Goal: Register for event/course

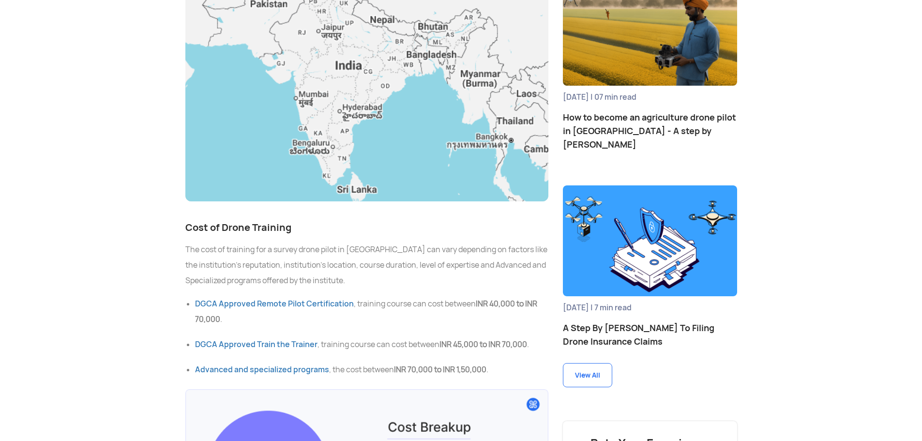
scroll to position [1080, 0]
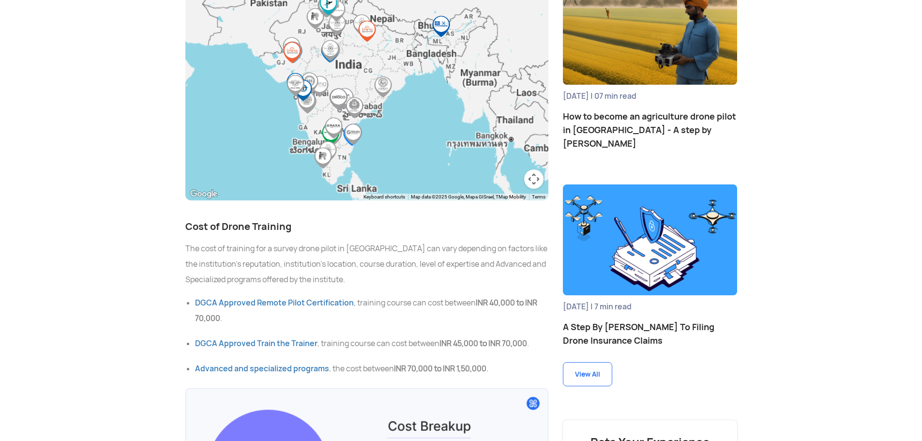
click at [362, 273] on p "The cost of training for a survey drone pilot in [GEOGRAPHIC_DATA] can vary dep…" at bounding box center [366, 264] width 363 height 46
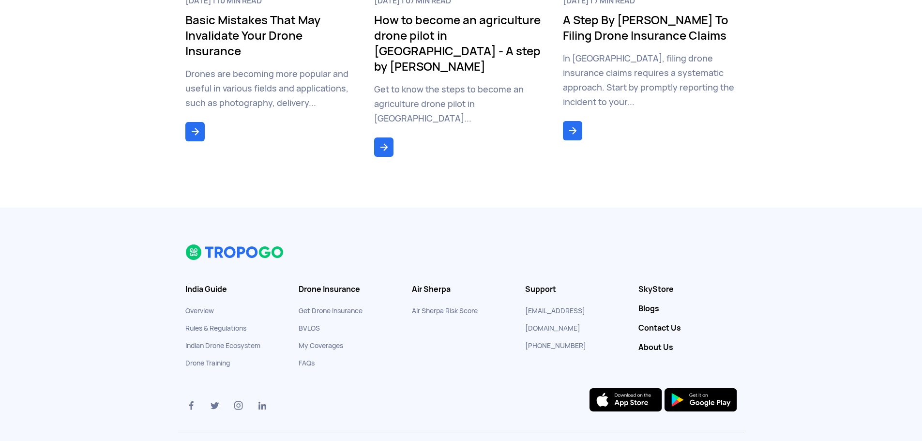
scroll to position [5905, 0]
click at [197, 358] on link "Drone Training" at bounding box center [207, 362] width 45 height 9
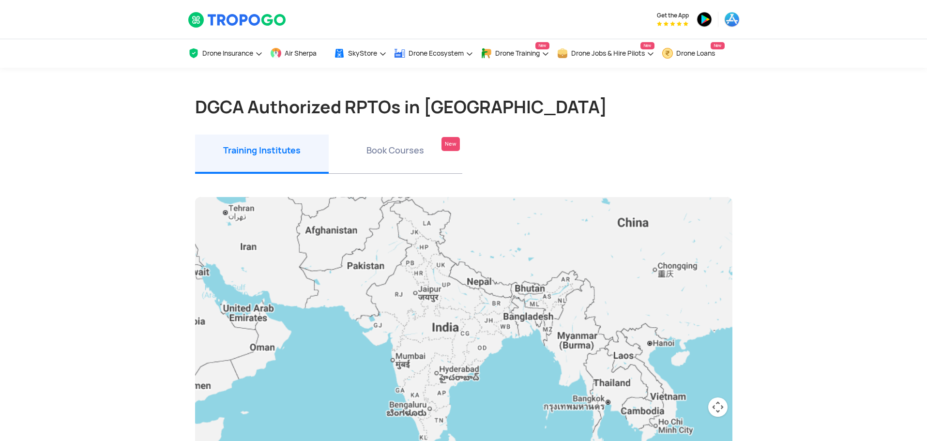
click at [379, 160] on li "Book Courses New" at bounding box center [396, 154] width 134 height 39
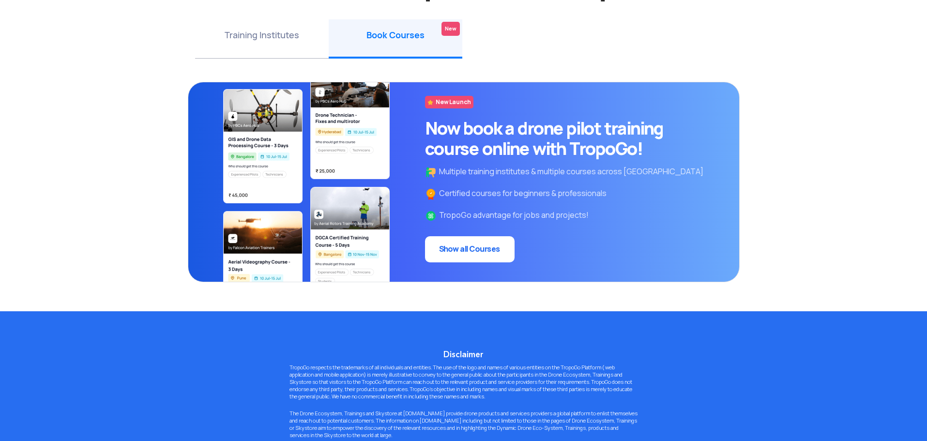
scroll to position [116, 0]
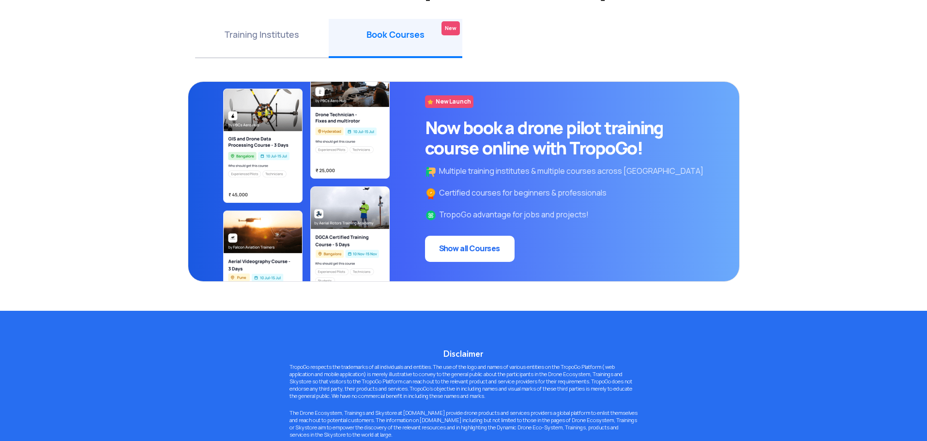
click at [349, 238] on img at bounding box center [306, 181] width 221 height 199
click at [451, 249] on link "Show all Courses" at bounding box center [470, 249] width 90 height 26
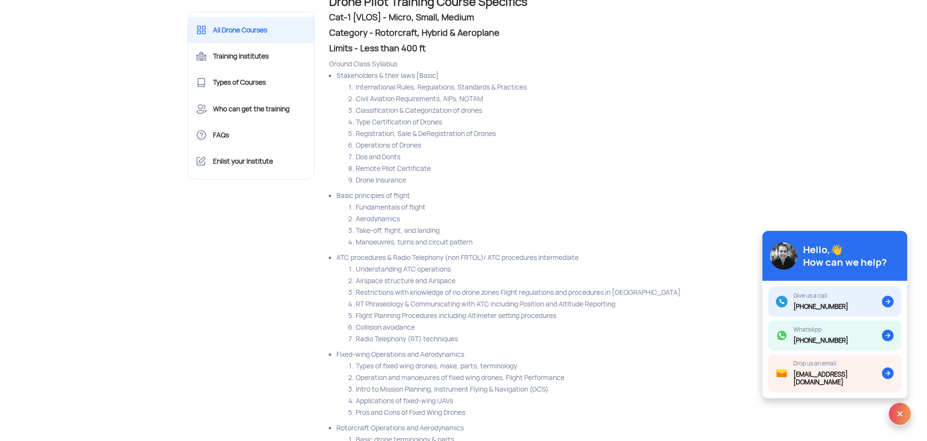
scroll to position [1859, 0]
